Goal: Check status: Check status

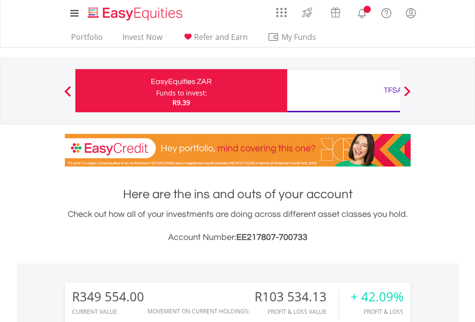
scroll to position [92, 151]
click at [156, 91] on div "Funds to invest:" at bounding box center [181, 93] width 51 height 10
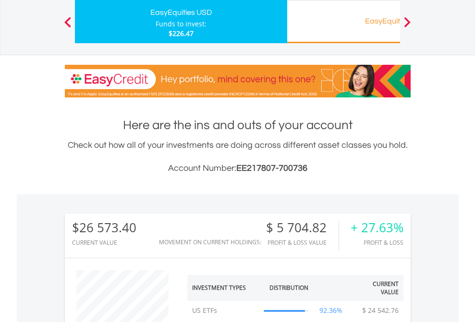
click at [343, 22] on div "EasyEquities RA" at bounding box center [393, 20] width 200 height 13
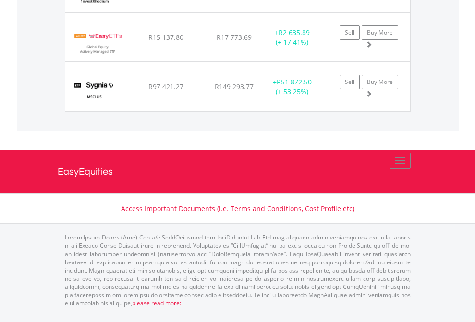
scroll to position [92, 151]
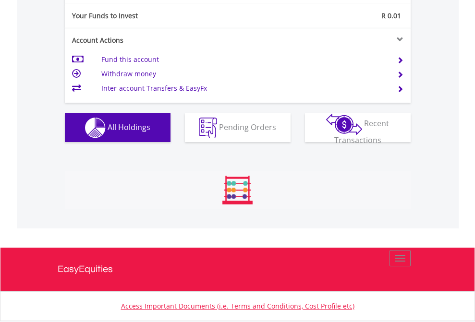
scroll to position [1067, 0]
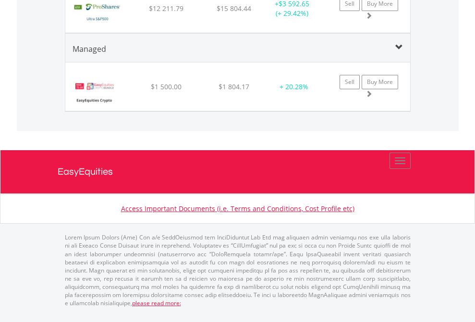
scroll to position [92, 151]
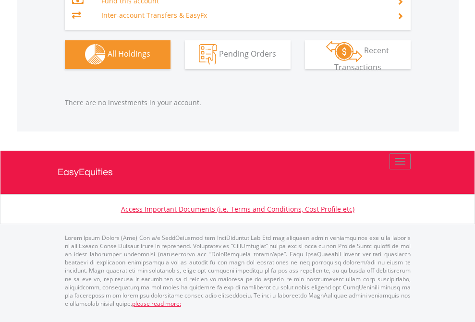
scroll to position [92, 151]
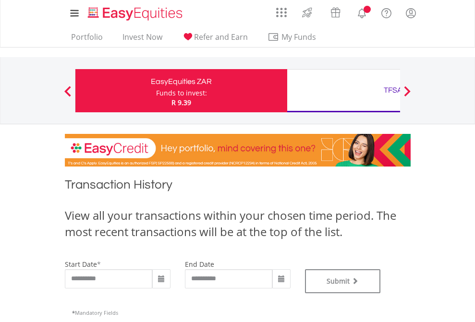
type input "**********"
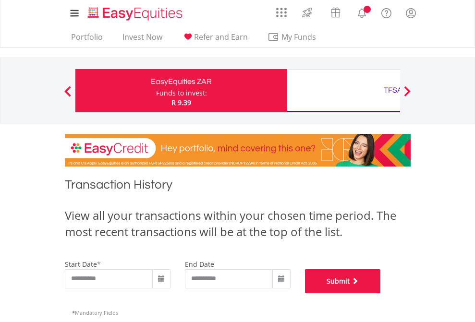
click at [381, 293] on button "Submit" at bounding box center [343, 281] width 76 height 24
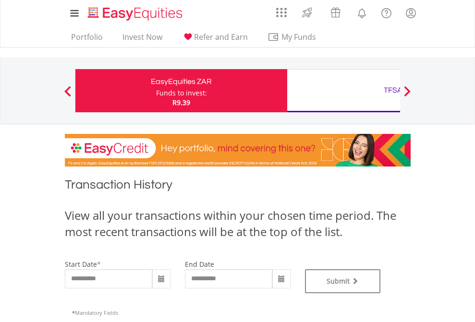
click at [343, 91] on div "TFSA" at bounding box center [393, 90] width 200 height 13
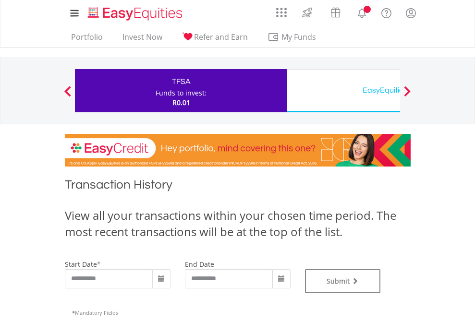
type input "**********"
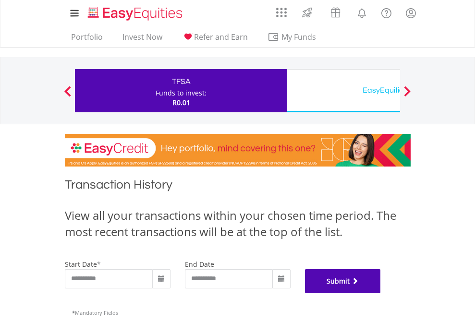
click at [381, 293] on button "Submit" at bounding box center [343, 281] width 76 height 24
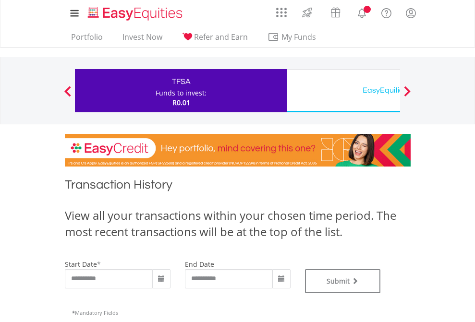
click at [343, 91] on div "EasyEquities USD" at bounding box center [393, 90] width 200 height 13
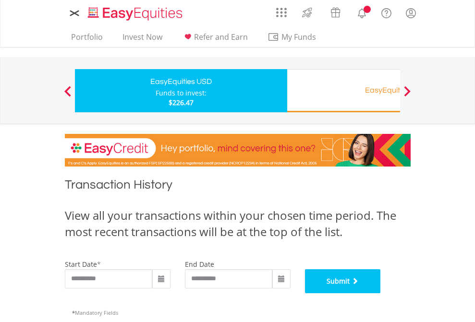
click at [381, 293] on button "Submit" at bounding box center [343, 281] width 76 height 24
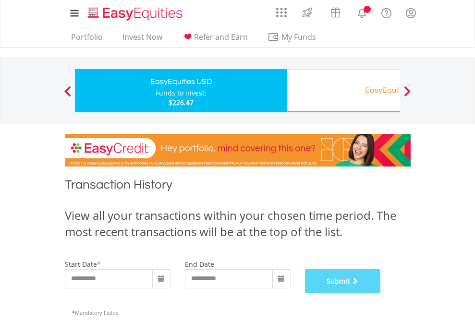
scroll to position [389, 0]
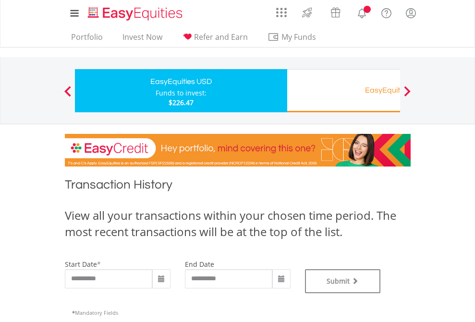
click at [343, 91] on div "EasyEquities RA" at bounding box center [393, 90] width 200 height 13
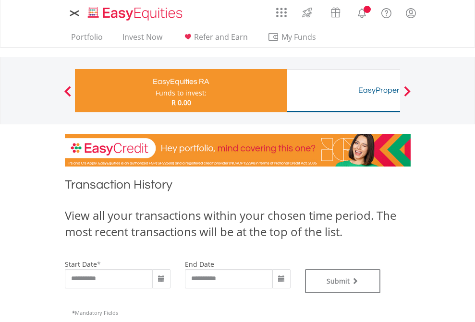
type input "**********"
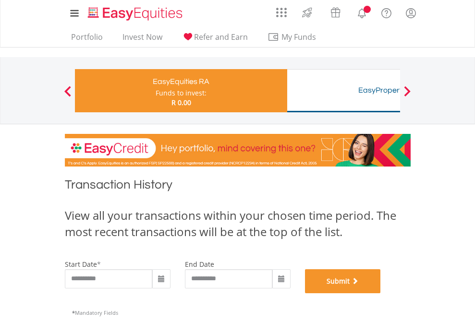
click at [381, 293] on button "Submit" at bounding box center [343, 281] width 76 height 24
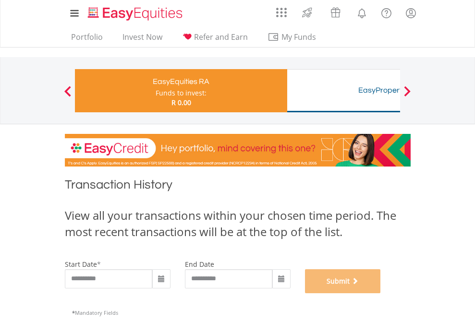
scroll to position [389, 0]
